Goal: Navigation & Orientation: Go to known website

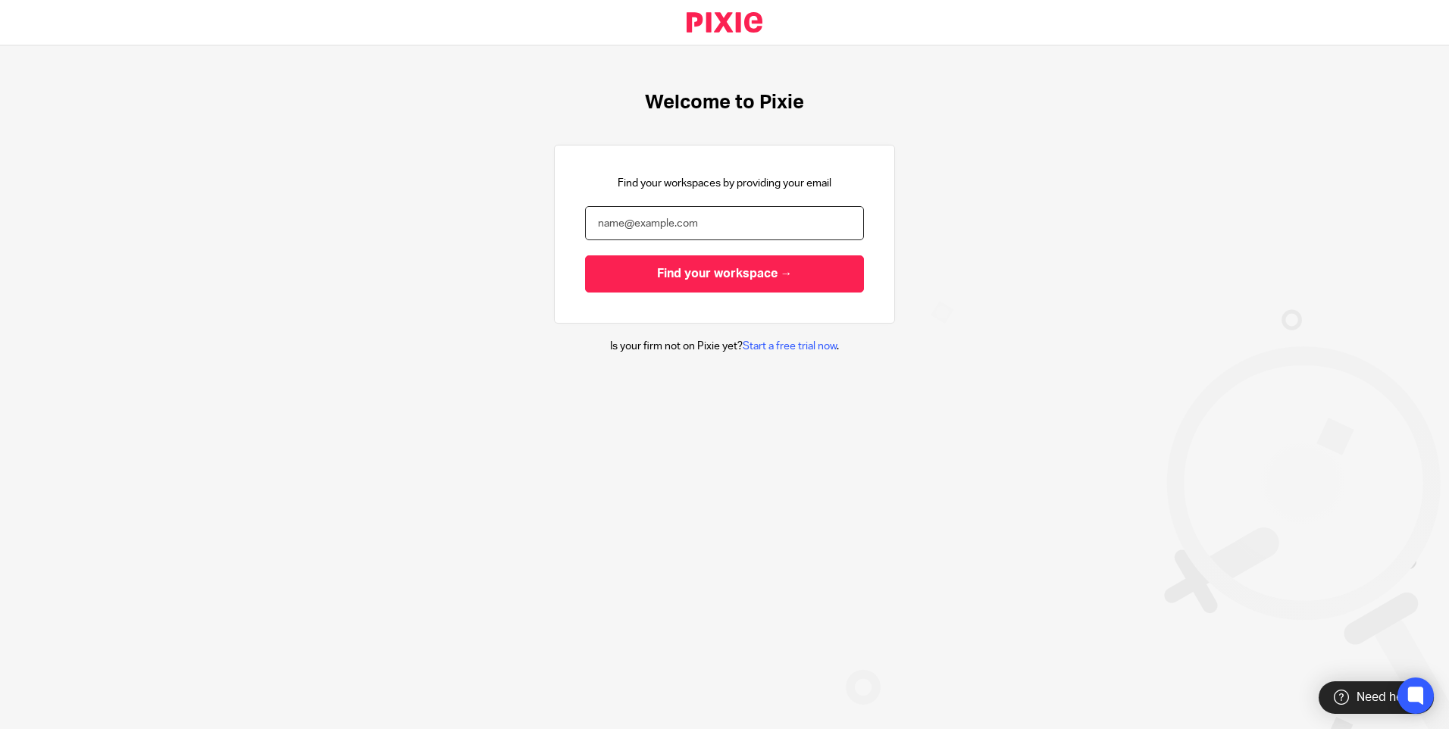
click at [628, 224] on input "email" at bounding box center [724, 223] width 279 height 34
type input "lewisrush@btinternet.com"
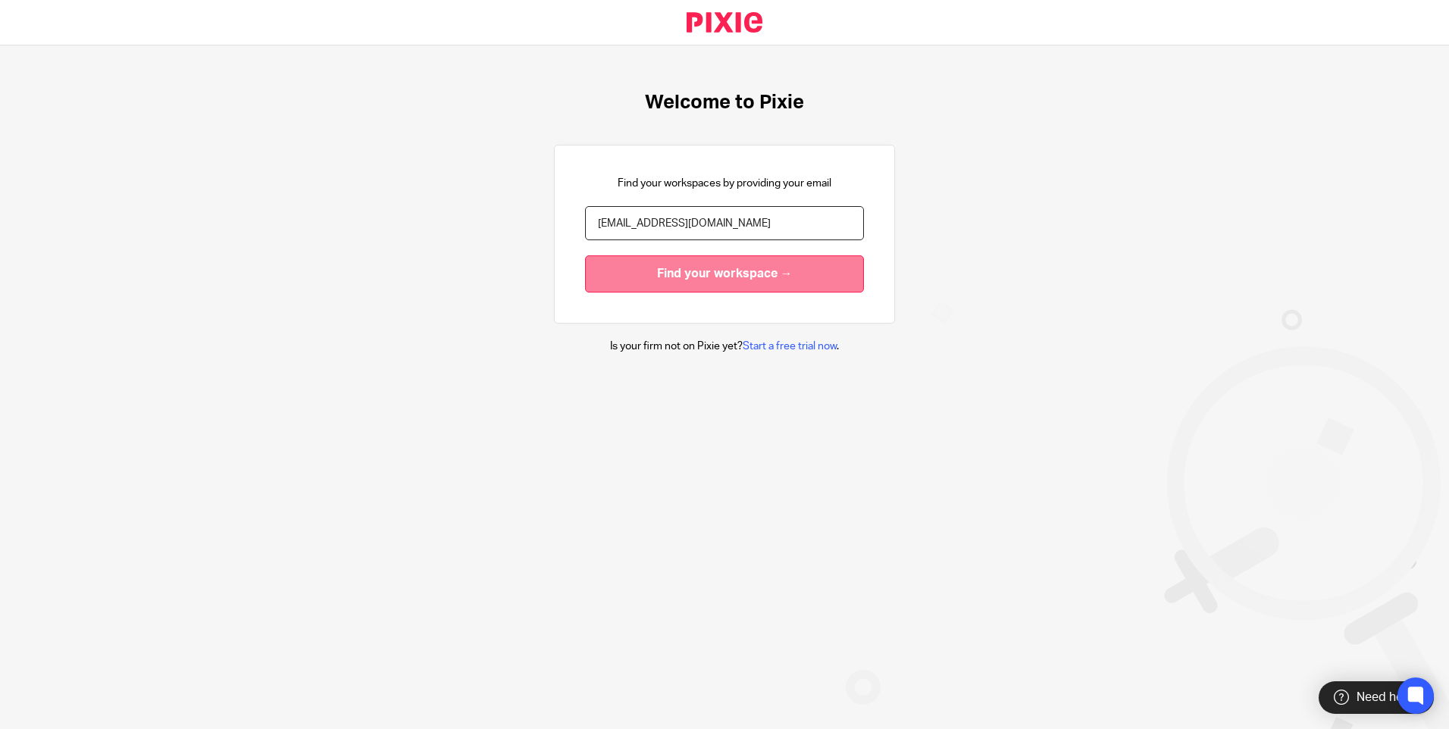
click at [668, 287] on input "Find your workspace →" at bounding box center [724, 273] width 279 height 37
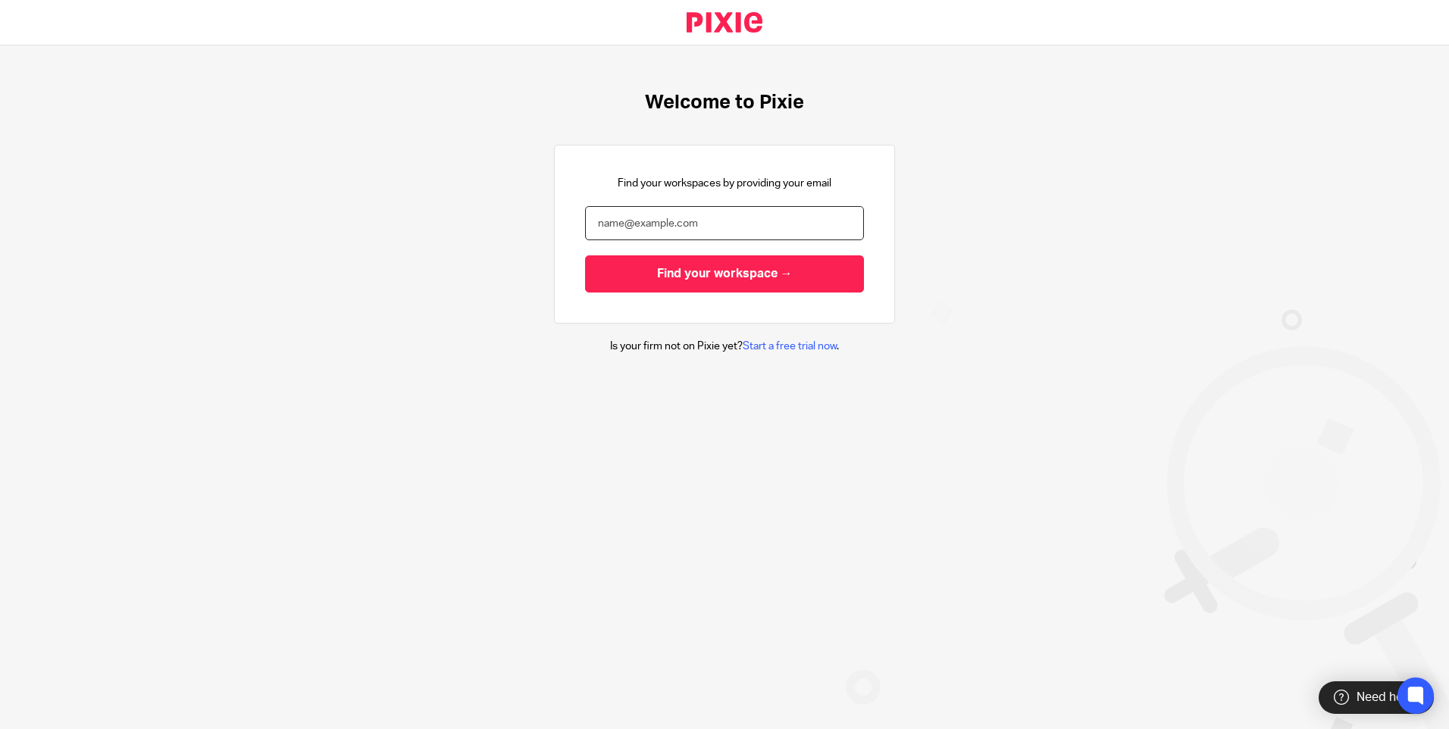
click at [714, 206] on input "email" at bounding box center [724, 223] width 279 height 34
type input "[PERSON_NAME][EMAIL_ADDRESS][DOMAIN_NAME]"
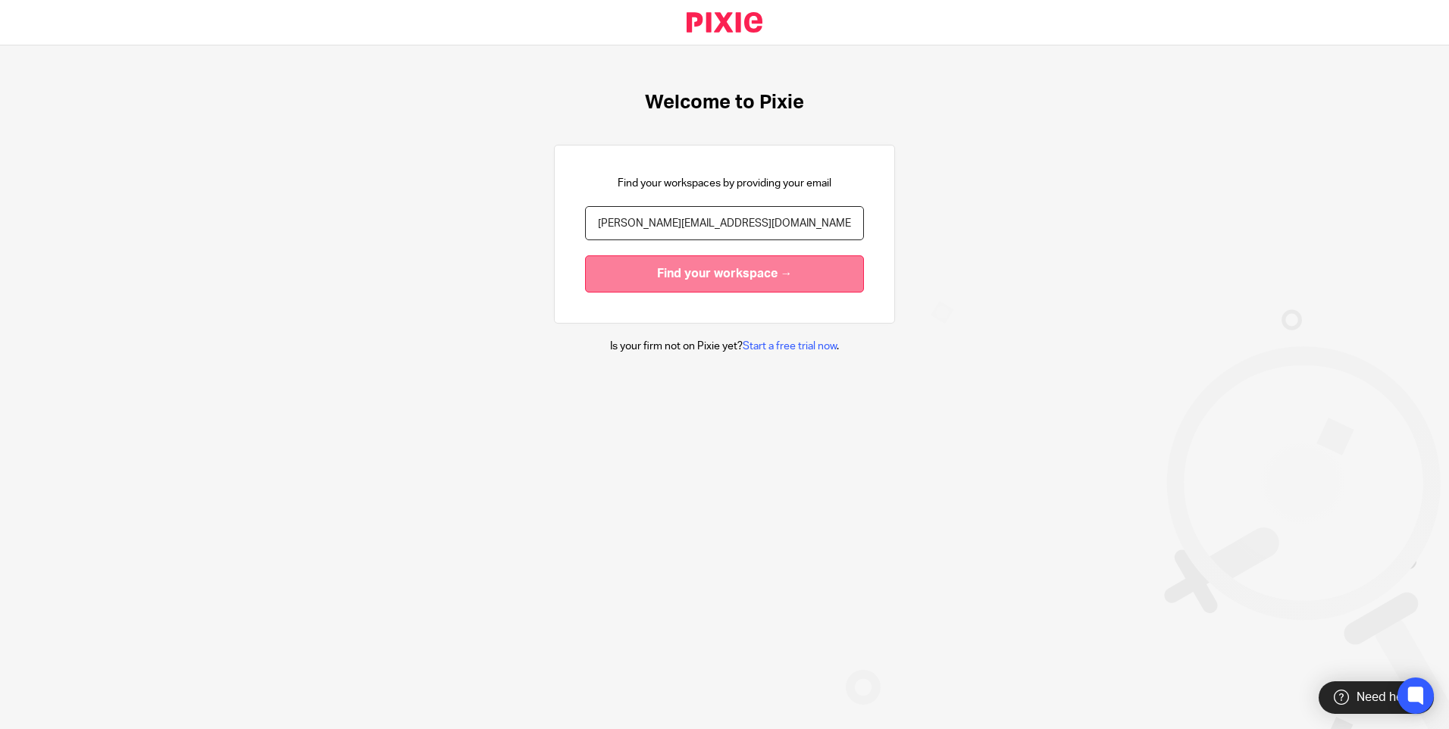
click at [662, 265] on input "Find your workspace →" at bounding box center [724, 273] width 279 height 37
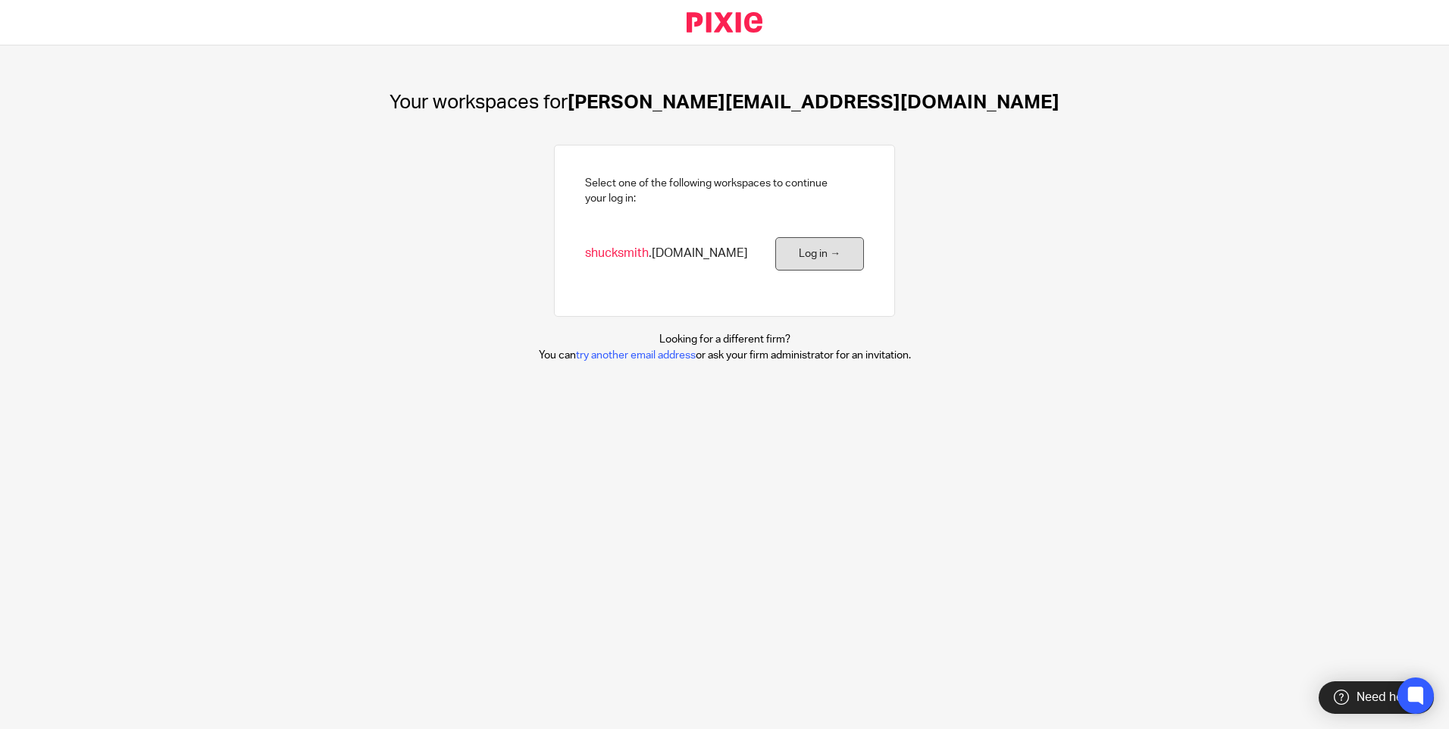
click at [792, 254] on link "Log in →" at bounding box center [820, 254] width 89 height 34
